Goal: Check status

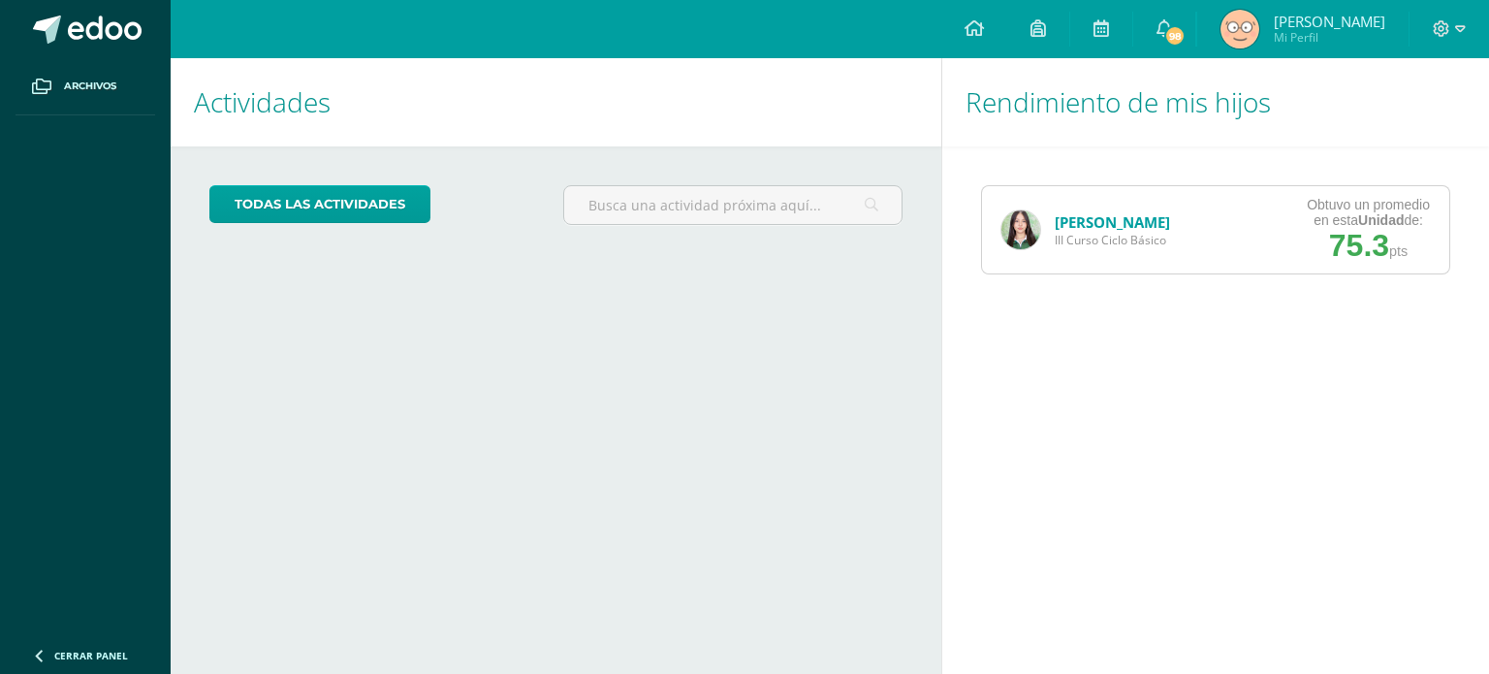
click at [1159, 226] on link "[PERSON_NAME]" at bounding box center [1111, 221] width 115 height 19
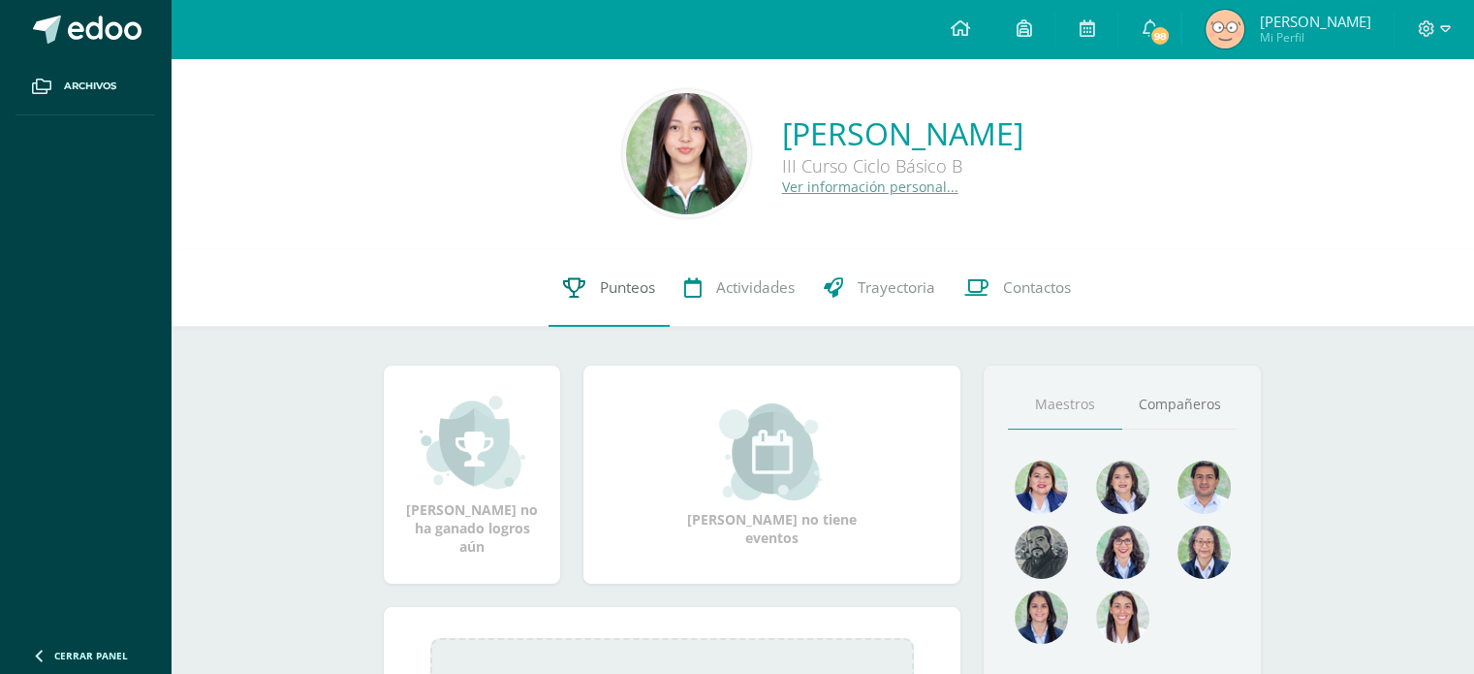
click at [614, 281] on span "Punteos" at bounding box center [627, 287] width 55 height 20
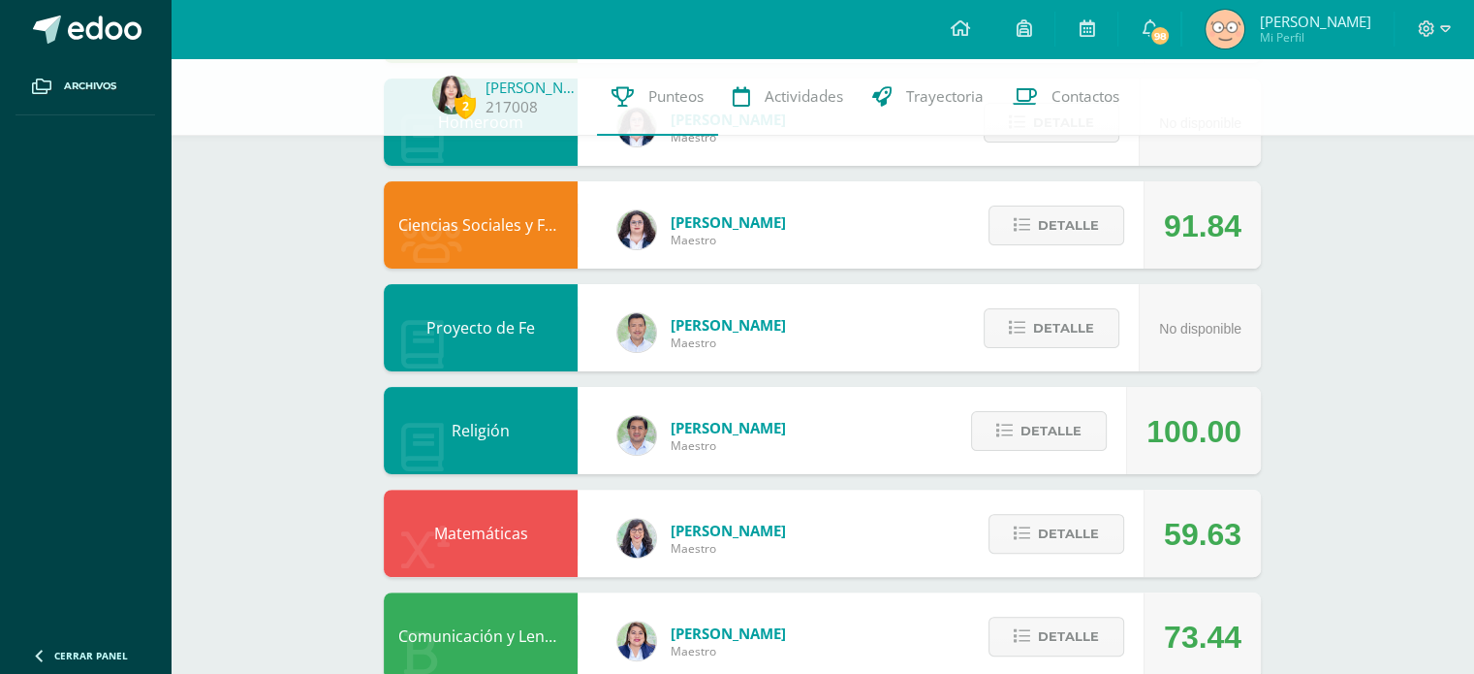
scroll to position [433, 0]
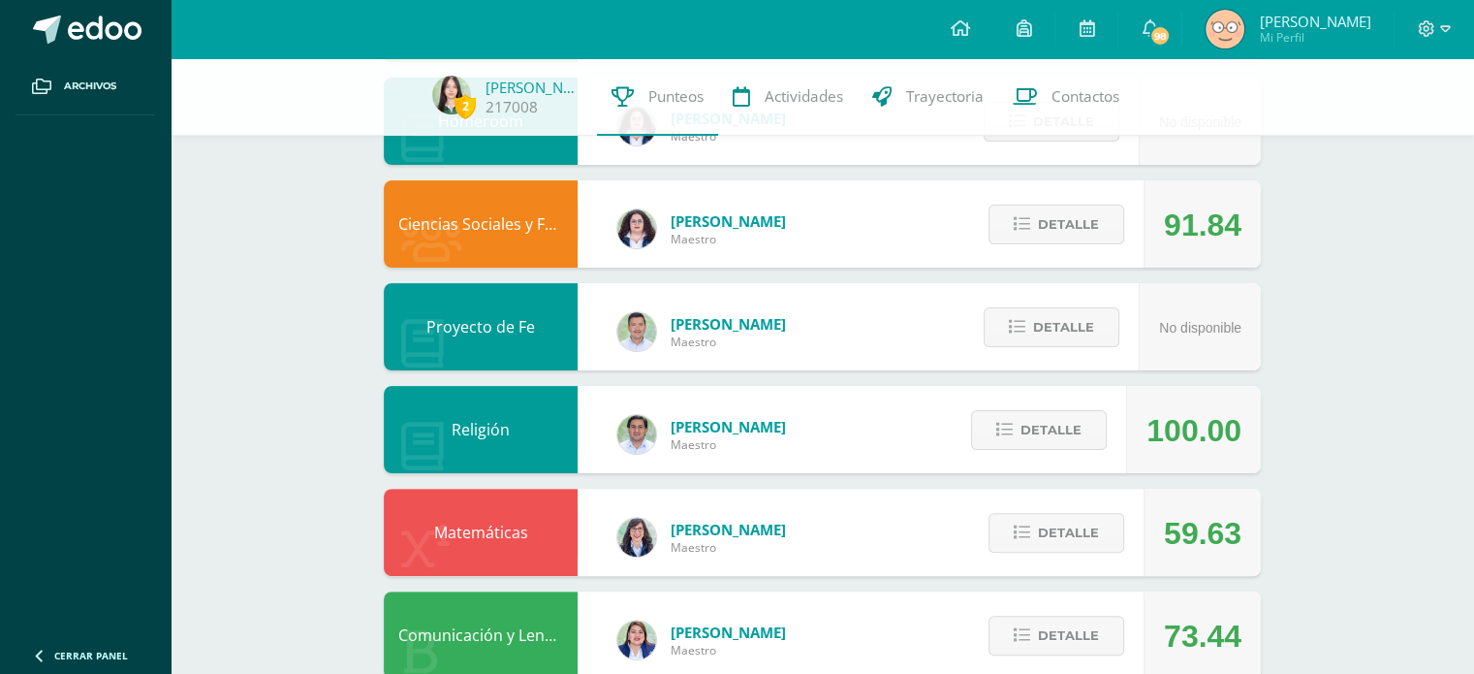
click at [1375, 135] on div "2 [PERSON_NAME] 217008 Punteos Actividades Trayectoria Contactos" at bounding box center [737, 97] width 1474 height 78
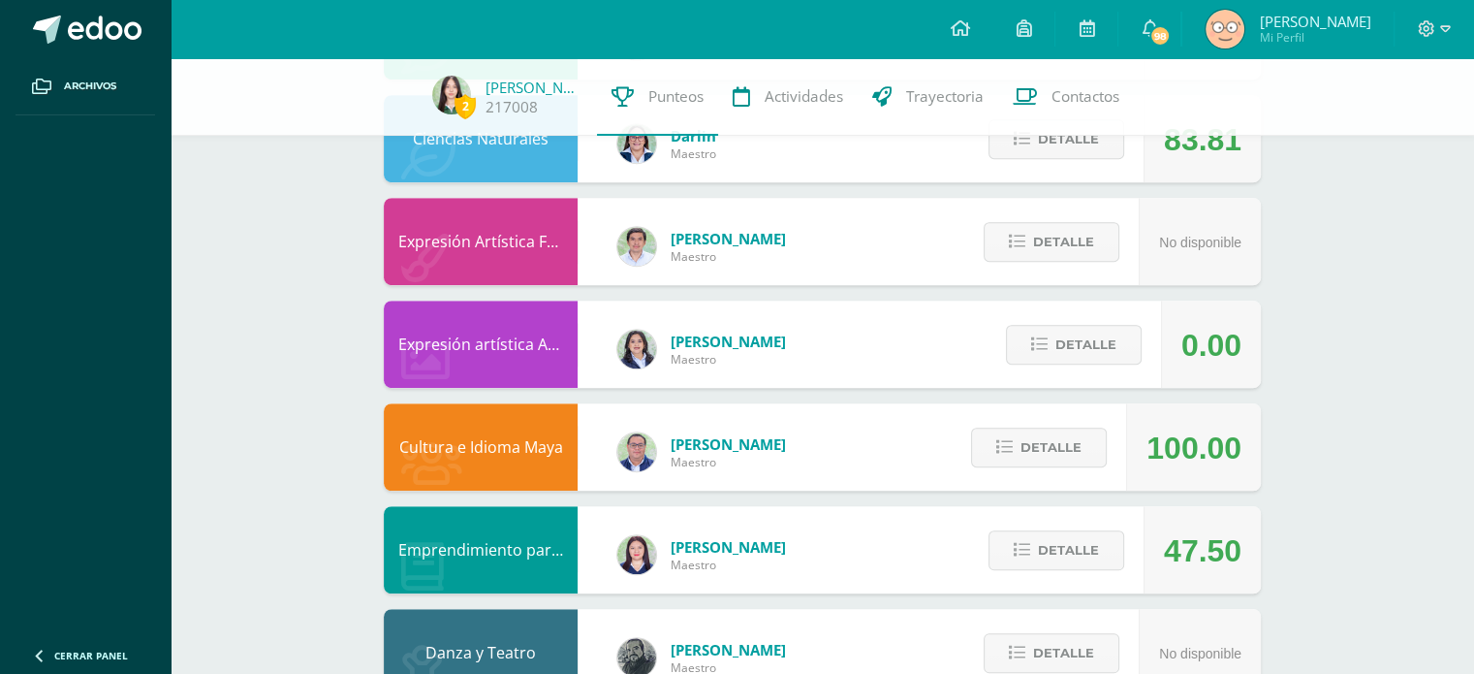
scroll to position [1134, 0]
click at [1117, 347] on button "Detalle" at bounding box center [1074, 346] width 136 height 40
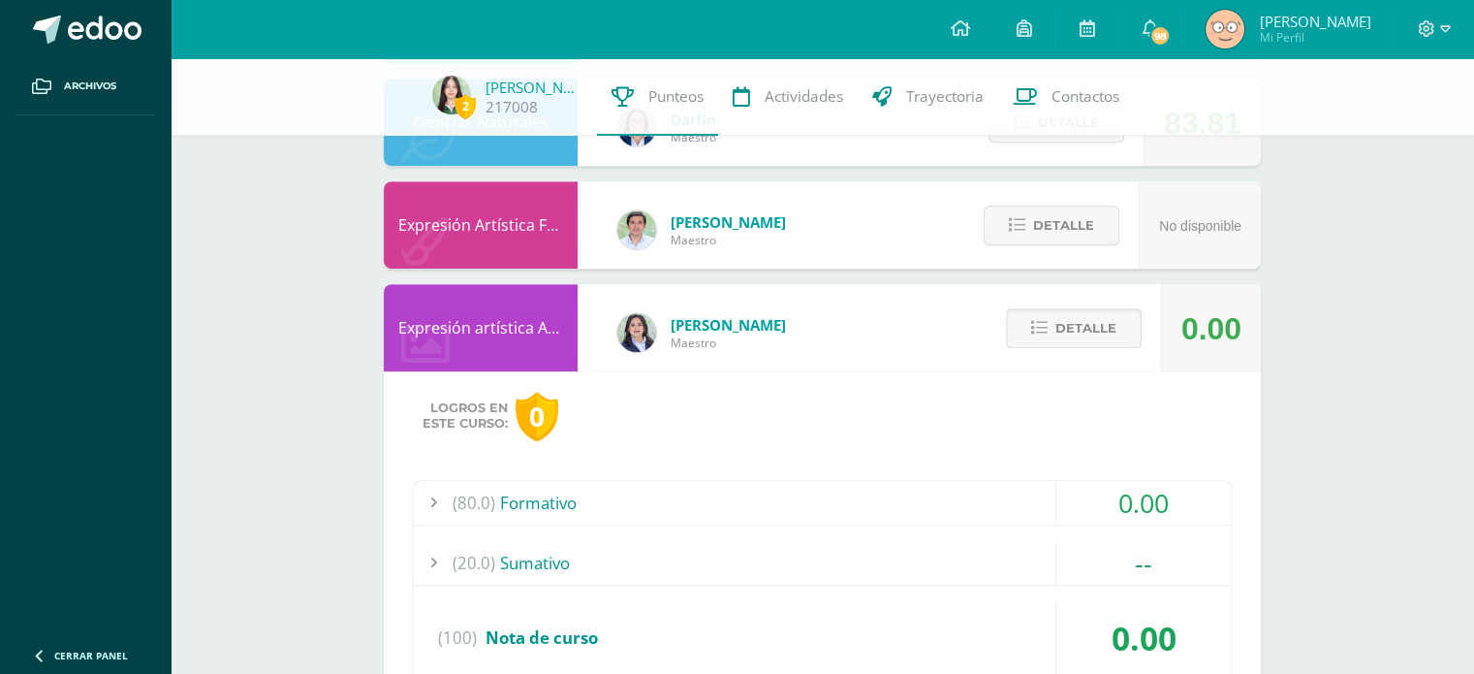
scroll to position [1153, 0]
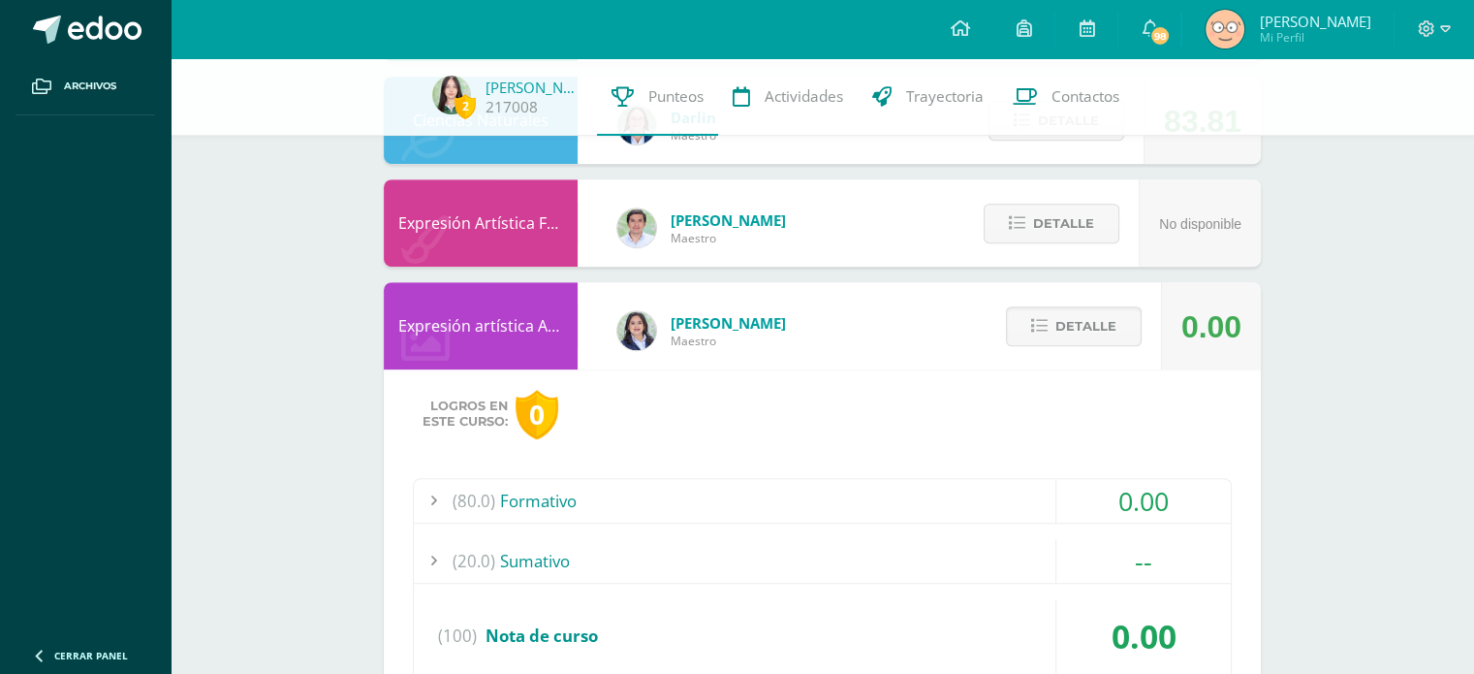
click at [1127, 515] on div "0.00" at bounding box center [1143, 501] width 174 height 44
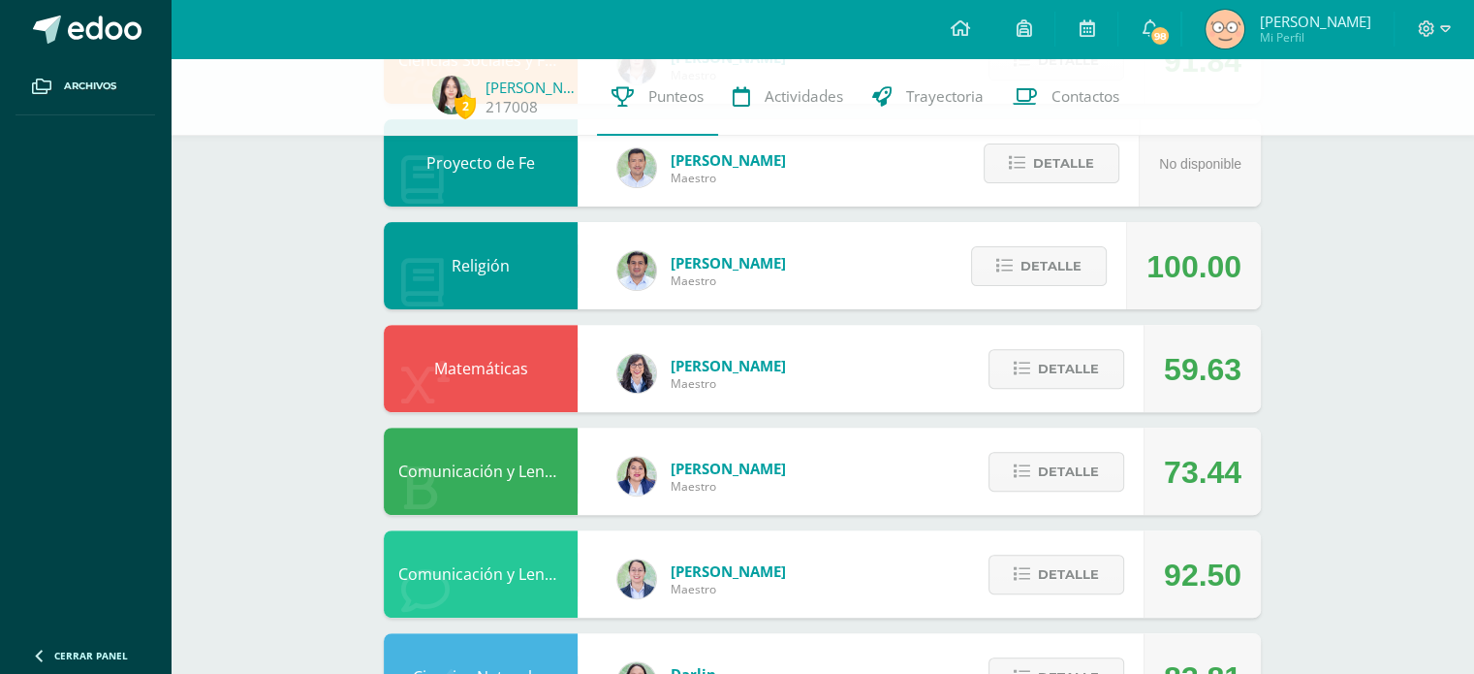
scroll to position [581, 0]
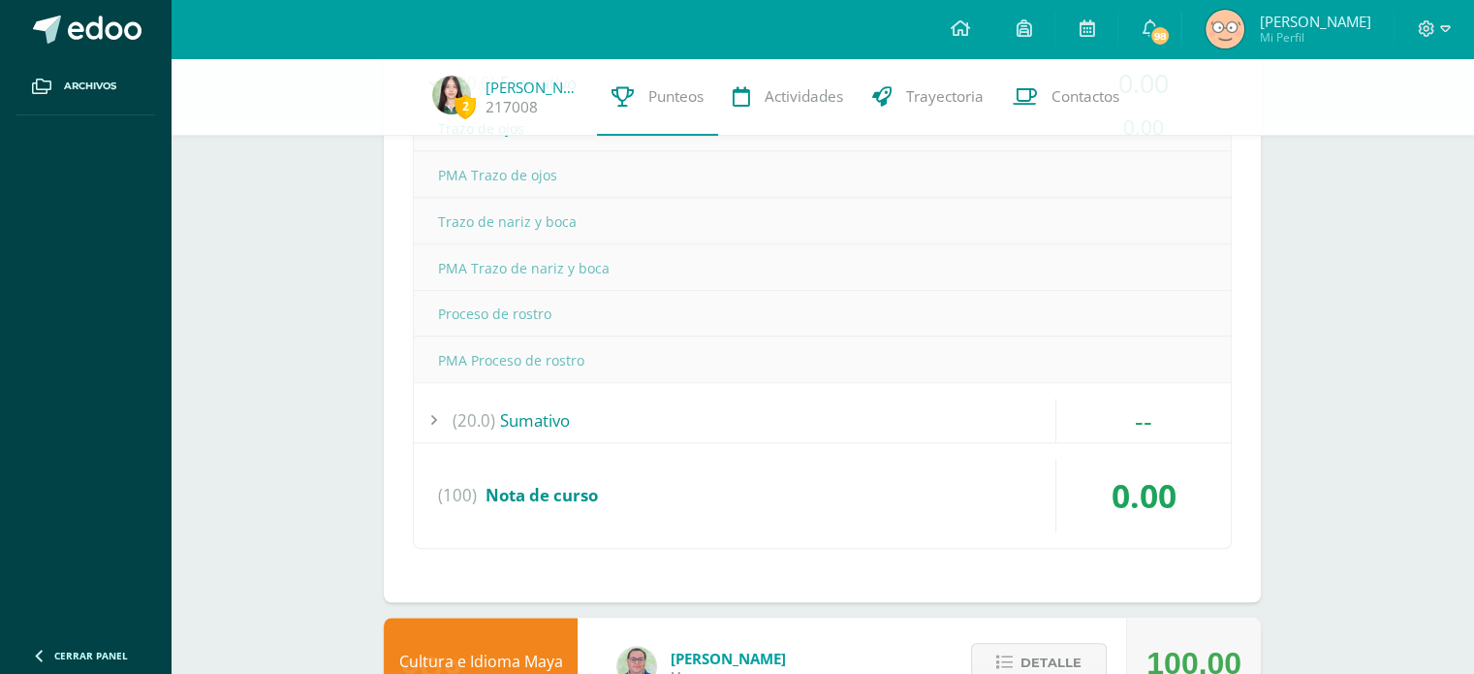
scroll to position [1618, 0]
